Goal: Communication & Community: Answer question/provide support

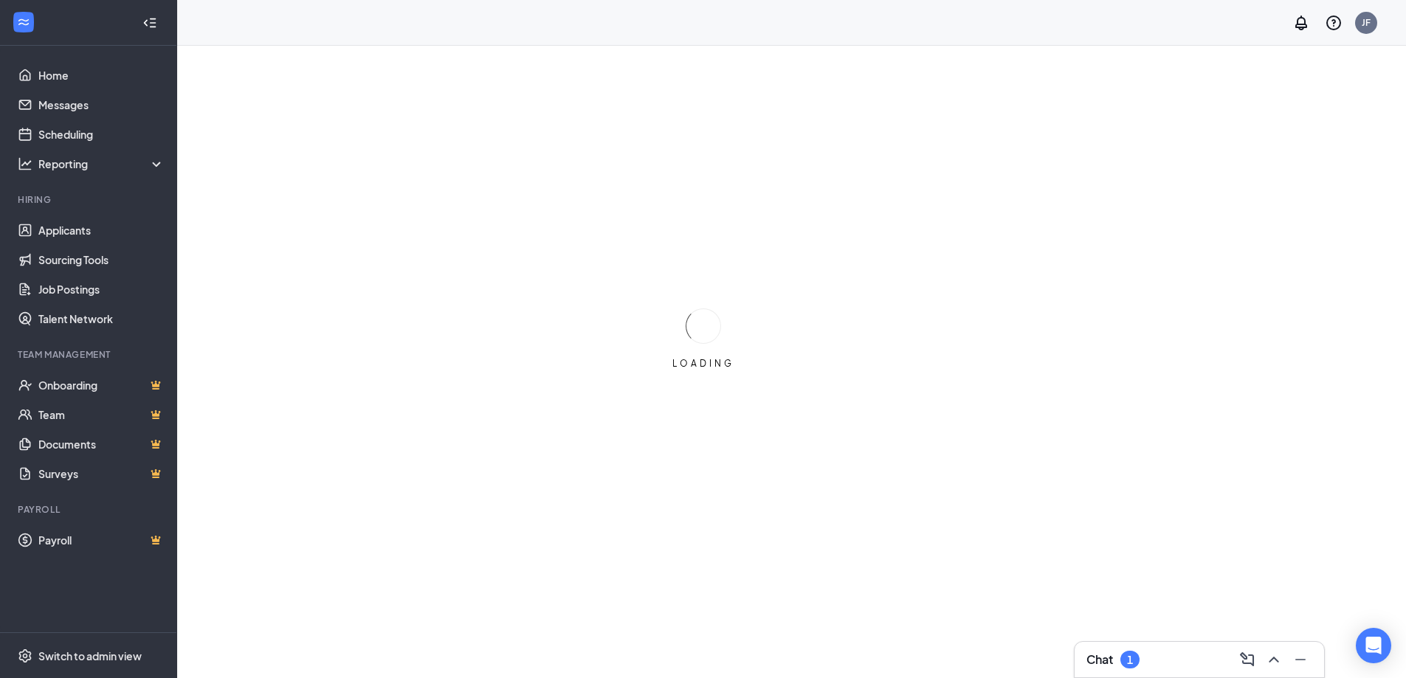
click at [1105, 659] on h3 "Chat" at bounding box center [1100, 660] width 27 height 16
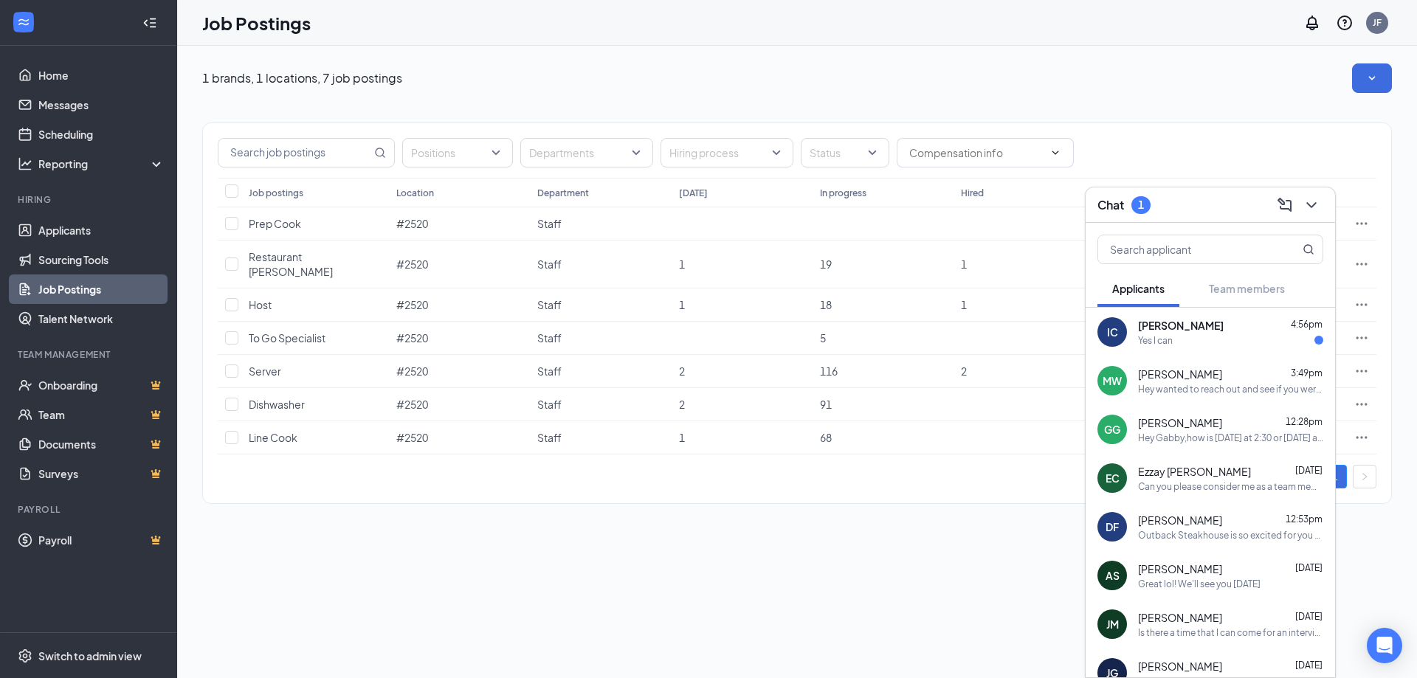
click at [1181, 334] on div "Yes I can" at bounding box center [1230, 340] width 185 height 13
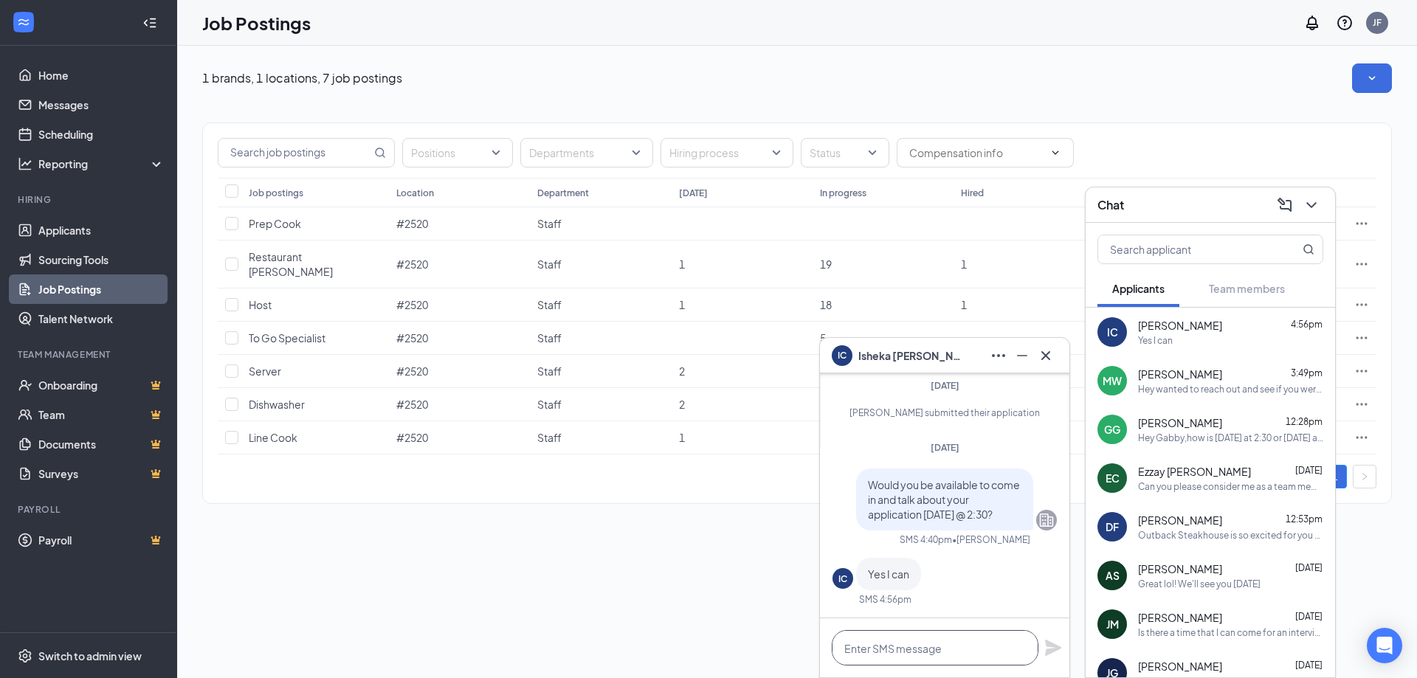
click at [906, 656] on textarea at bounding box center [935, 647] width 207 height 35
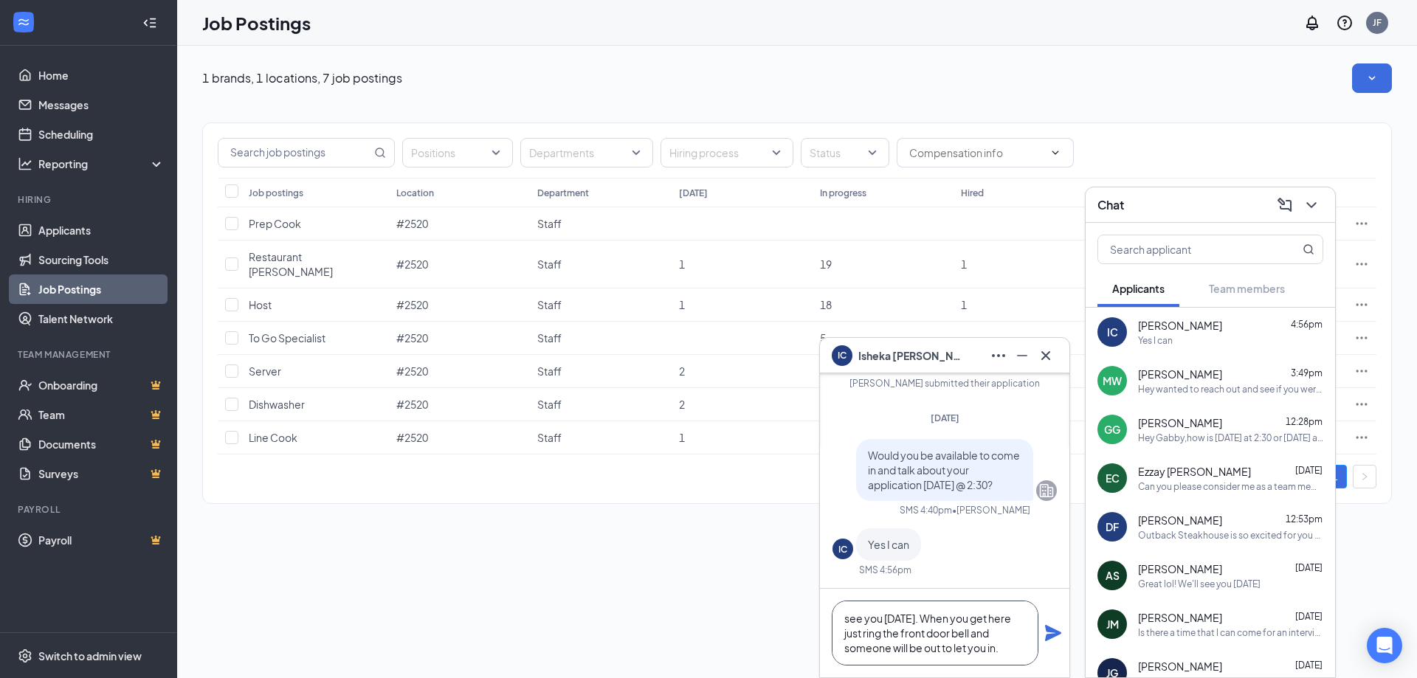
type textarea "see you [DATE]. When you get here just ring the front door bell and someone wil…"
click at [1048, 628] on icon "Plane" at bounding box center [1053, 633] width 16 height 16
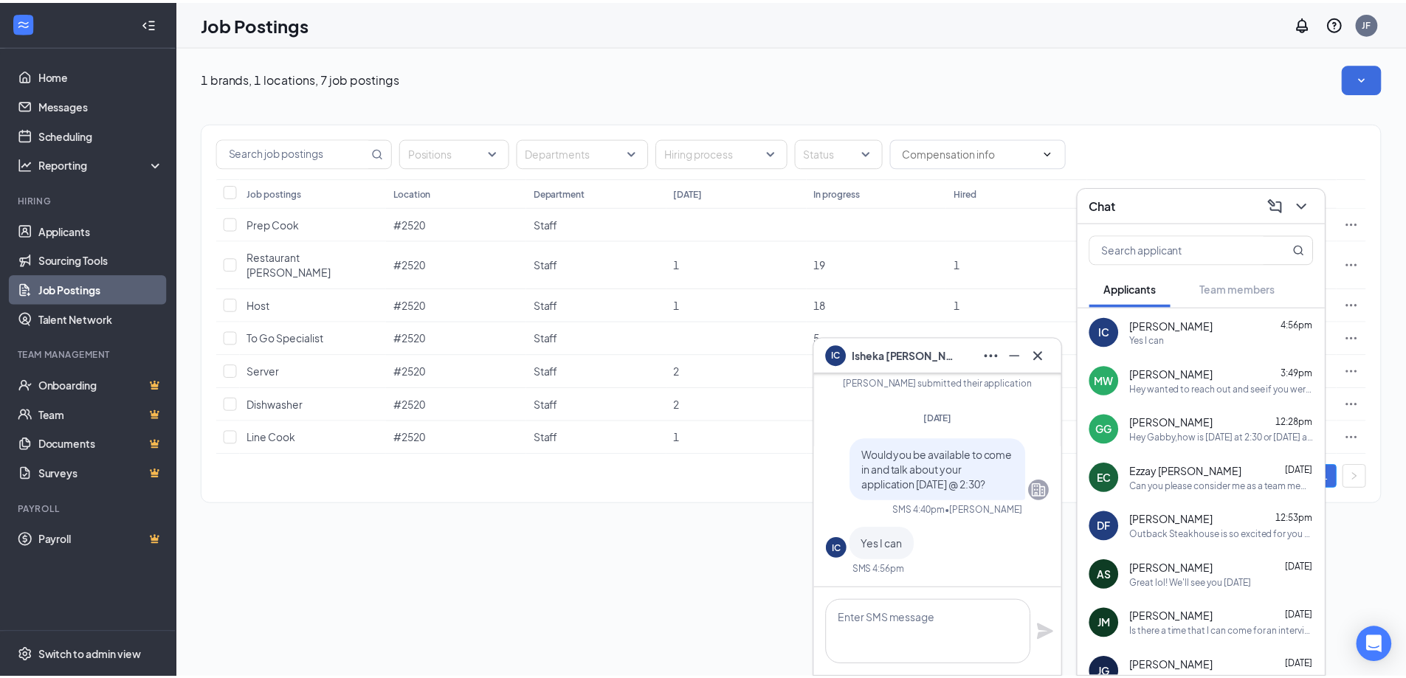
scroll to position [0, 0]
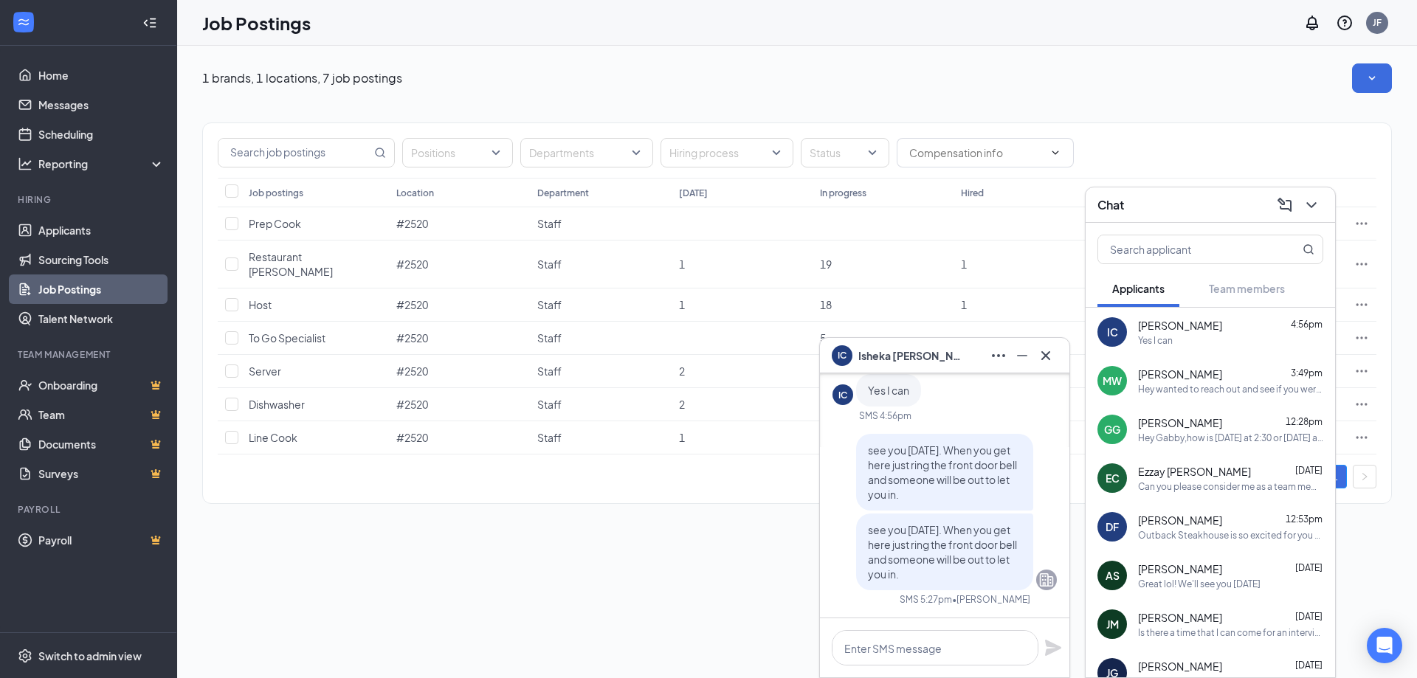
click at [1254, 380] on div "[PERSON_NAME] 3:49pm" at bounding box center [1230, 374] width 185 height 15
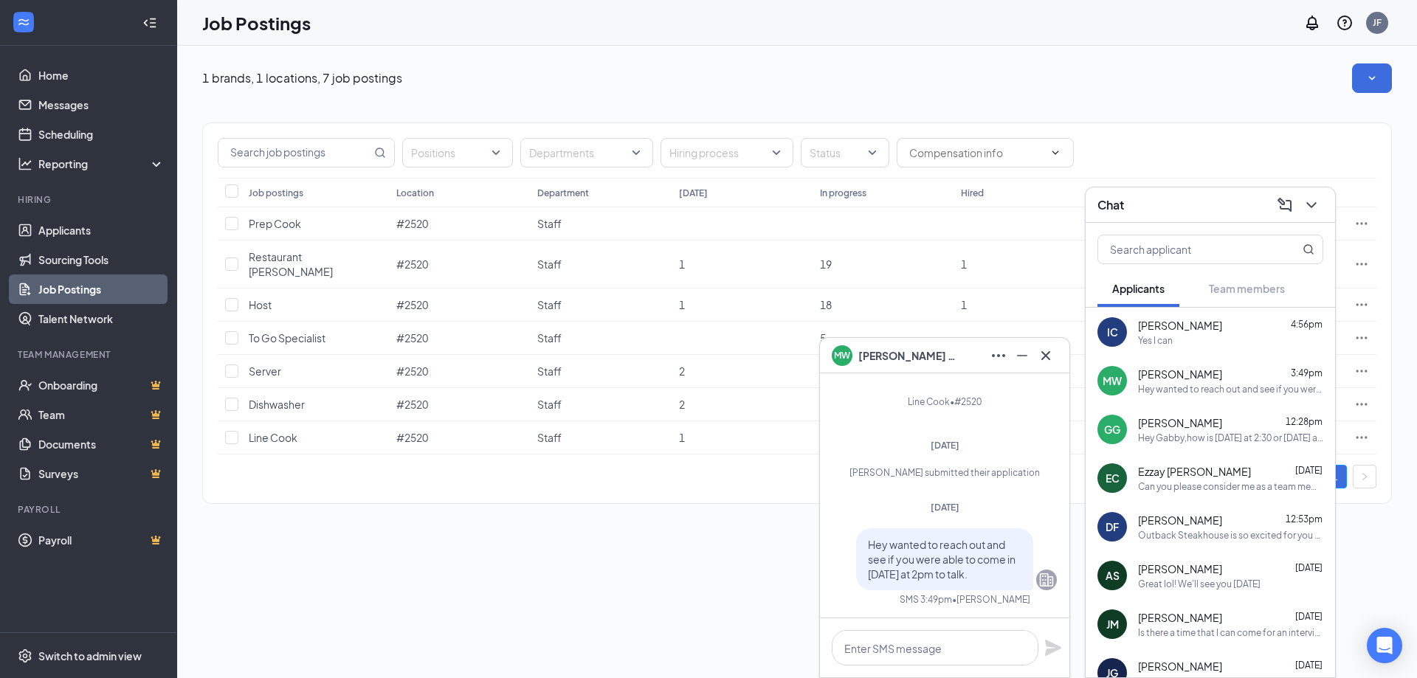
click at [907, 363] on span "[PERSON_NAME]" at bounding box center [910, 356] width 103 height 16
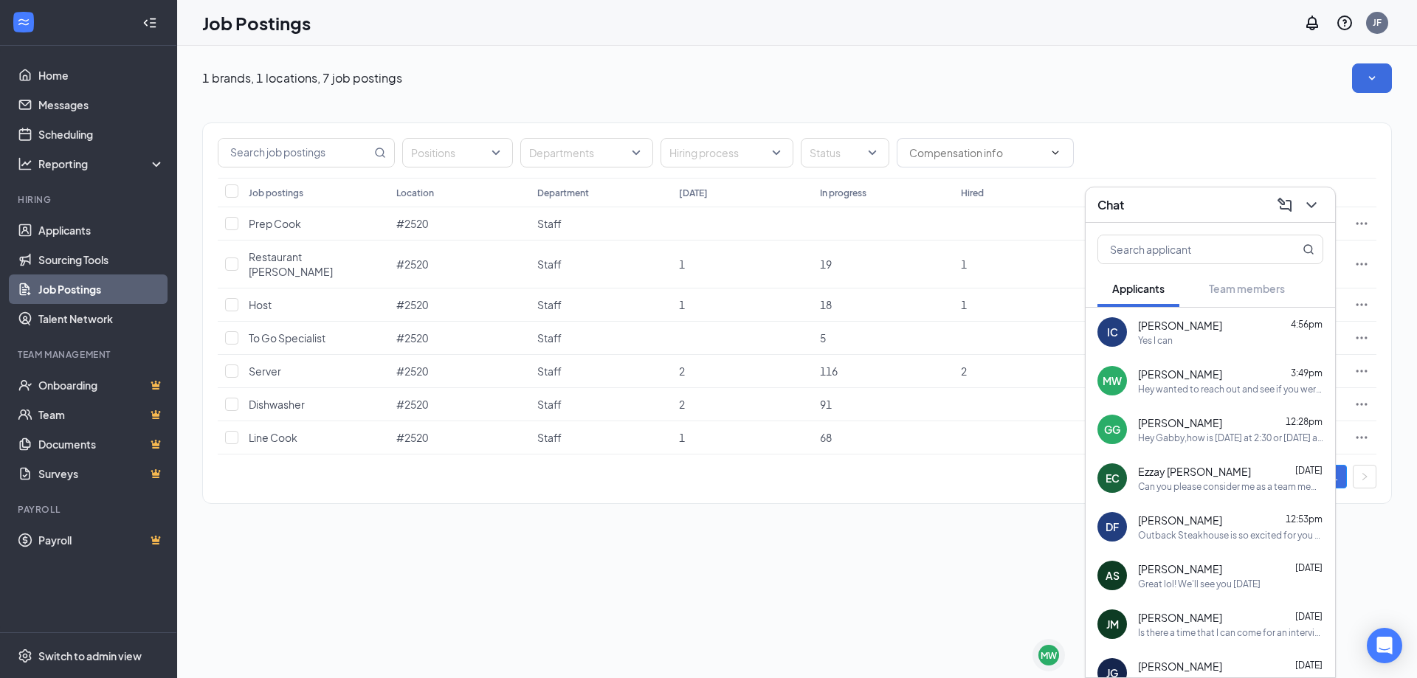
click at [1144, 385] on div "Hey wanted to reach out and see if you were able to come in [DATE] at 2pm to ta…" at bounding box center [1230, 389] width 185 height 13
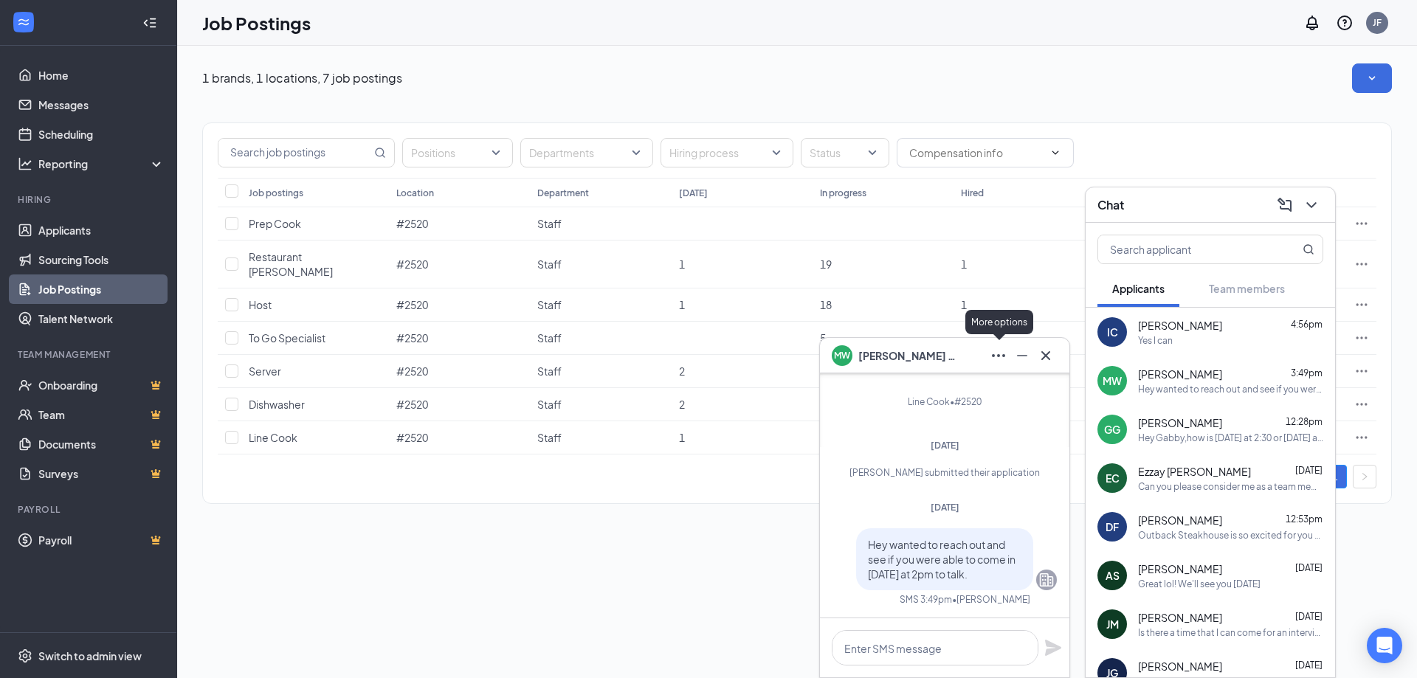
click at [997, 357] on icon "Ellipses" at bounding box center [999, 356] width 18 height 18
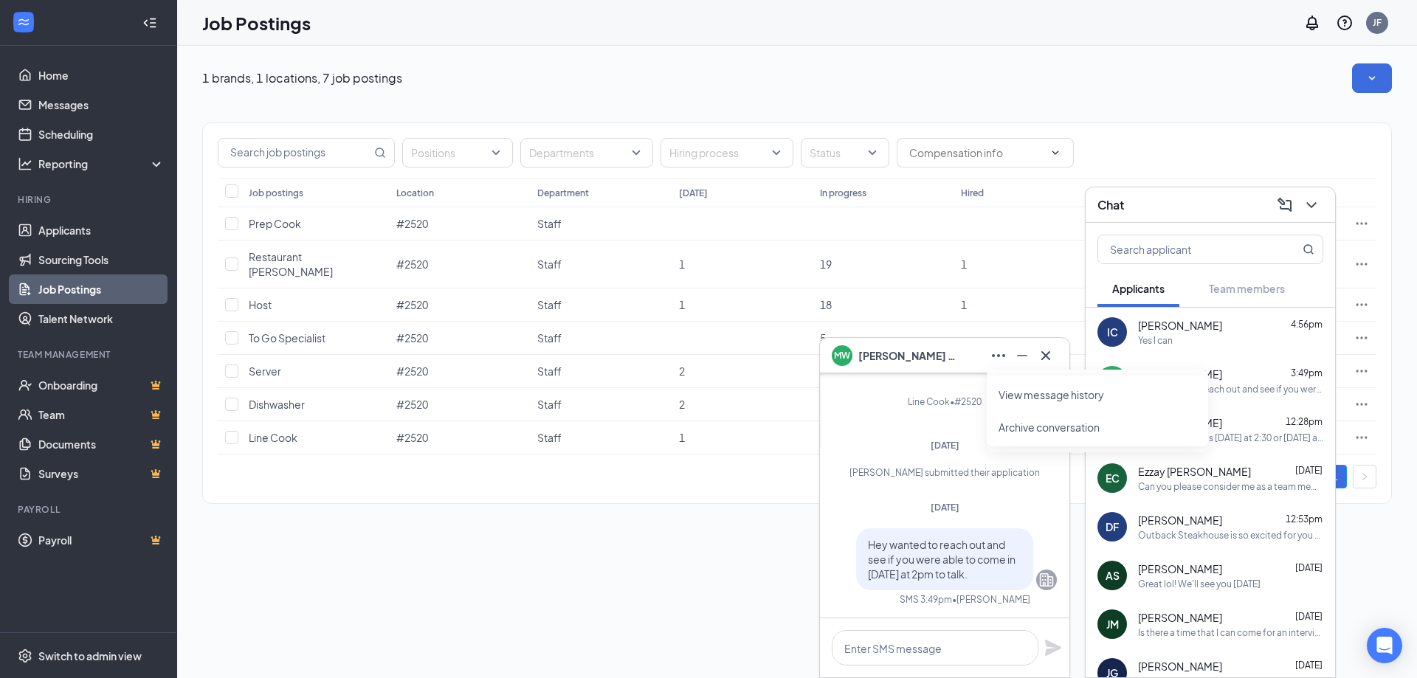
click at [724, 536] on div "1 brands, 1 locations, 7 job postings Positions Departments Hiring process Stat…" at bounding box center [797, 362] width 1240 height 633
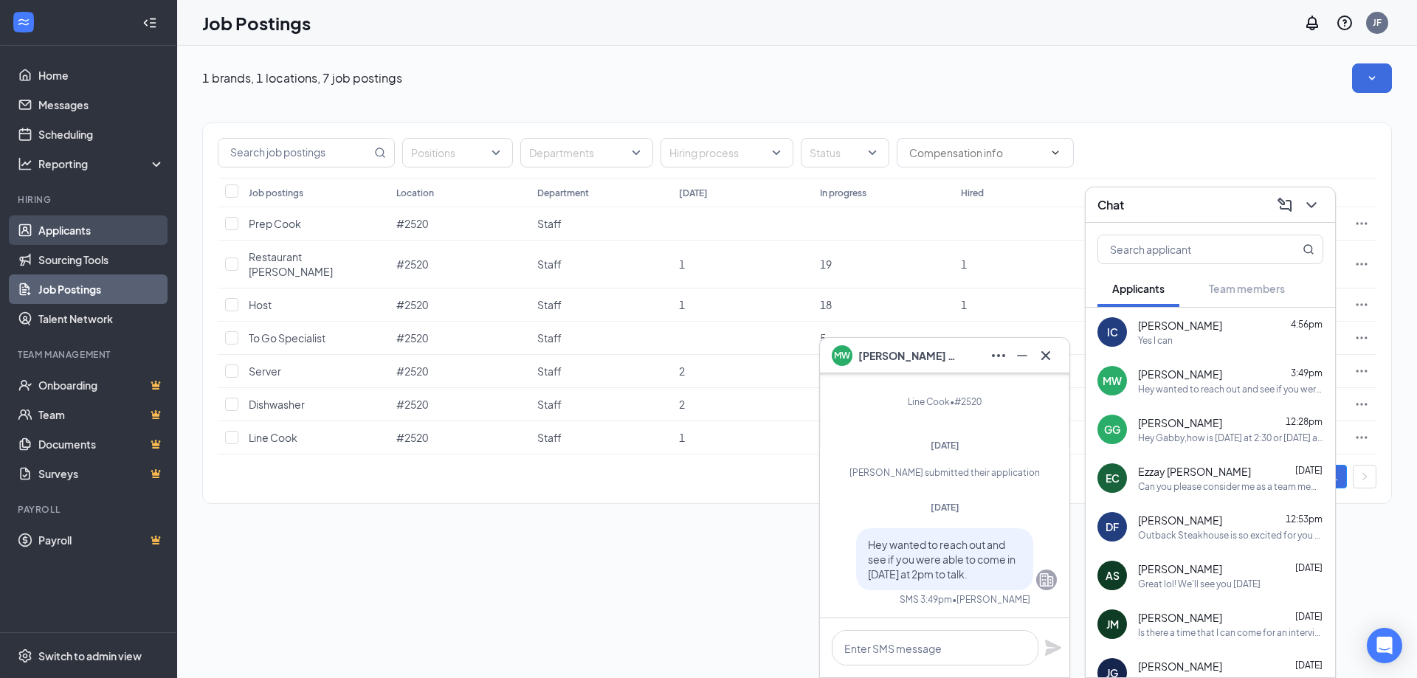
click at [78, 234] on link "Applicants" at bounding box center [101, 231] width 126 height 30
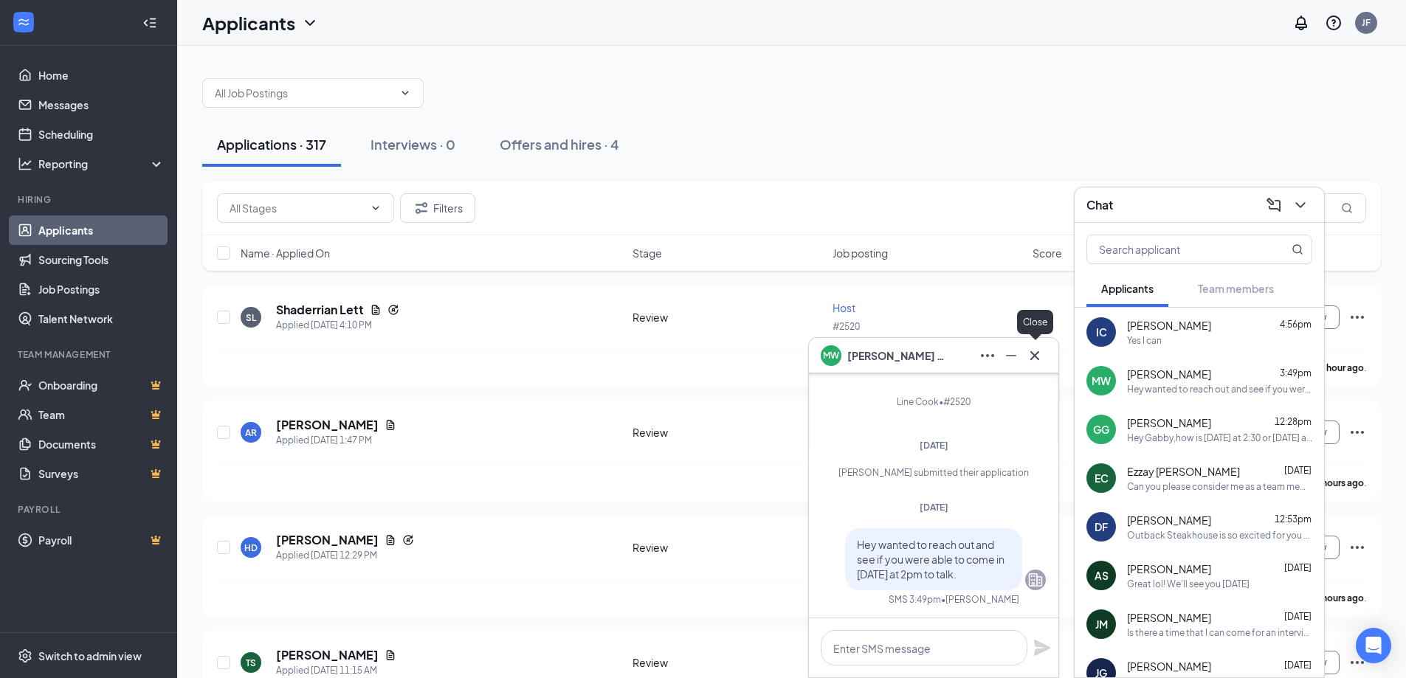
click at [1045, 357] on button at bounding box center [1035, 356] width 24 height 24
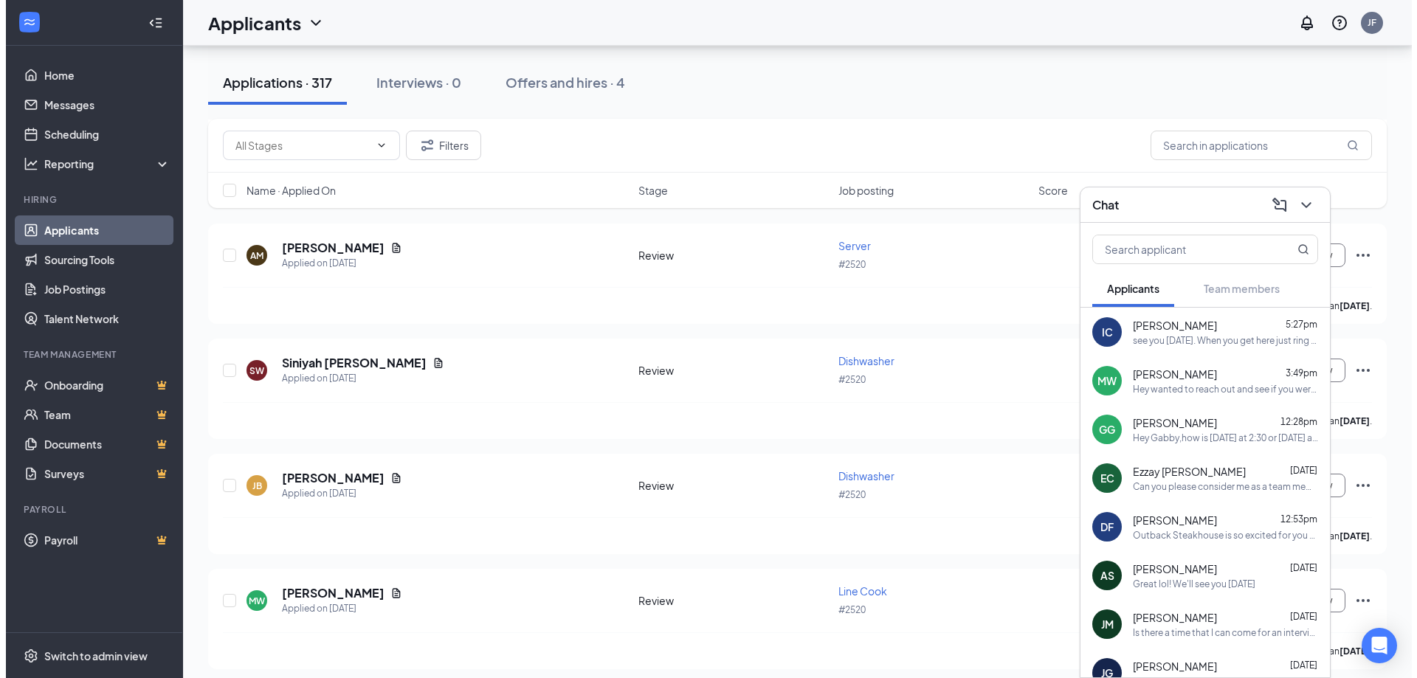
scroll to position [4084, 0]
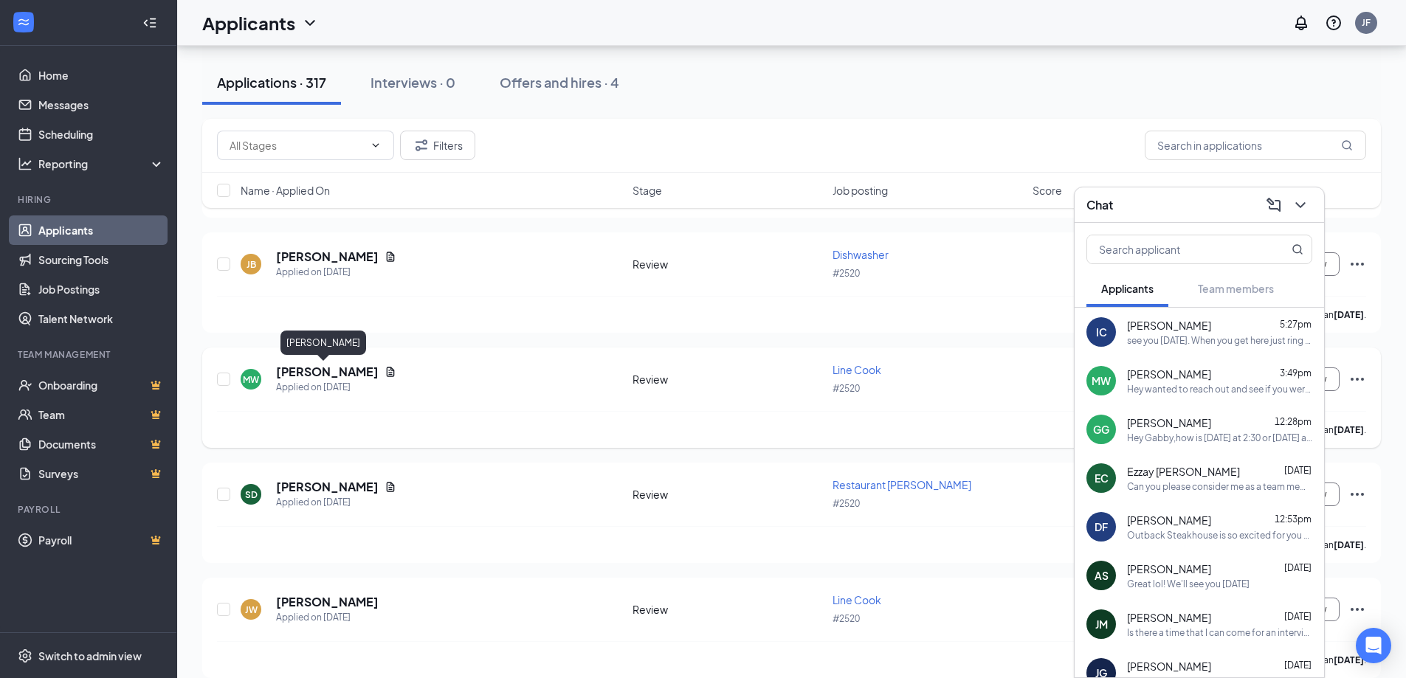
click at [334, 374] on h5 "[PERSON_NAME]" at bounding box center [327, 372] width 103 height 16
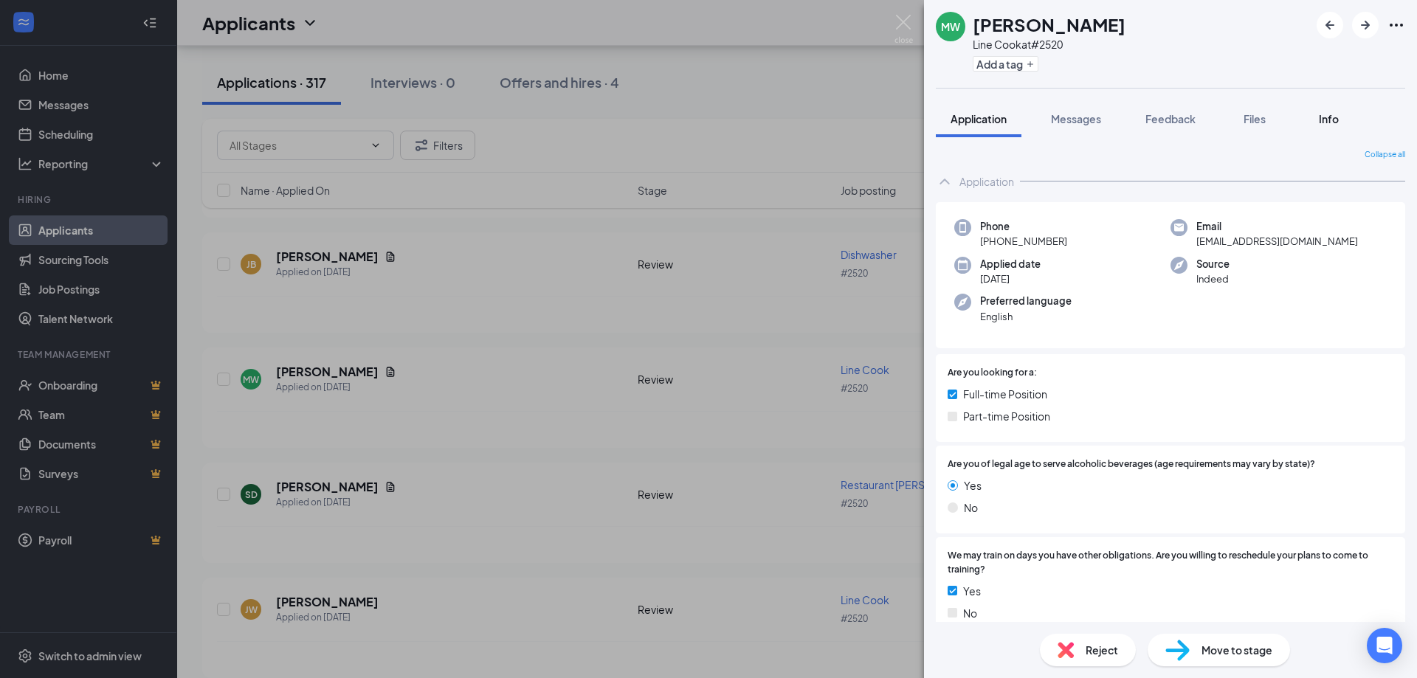
click at [1335, 120] on span "Info" at bounding box center [1329, 118] width 20 height 13
